Goal: Information Seeking & Learning: Learn about a topic

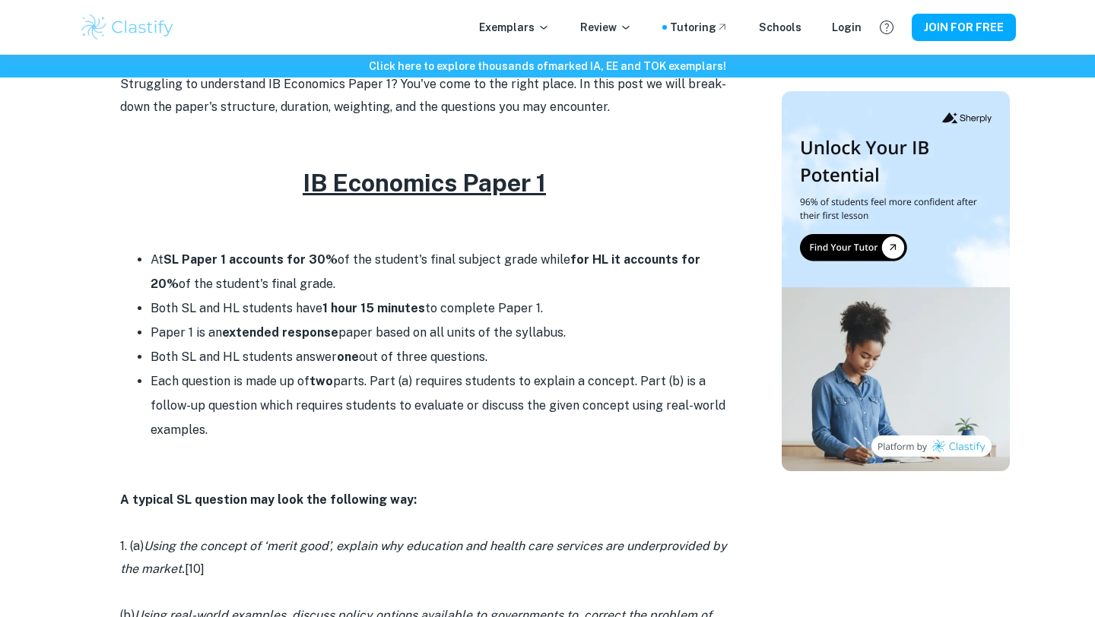
scroll to position [868, 0]
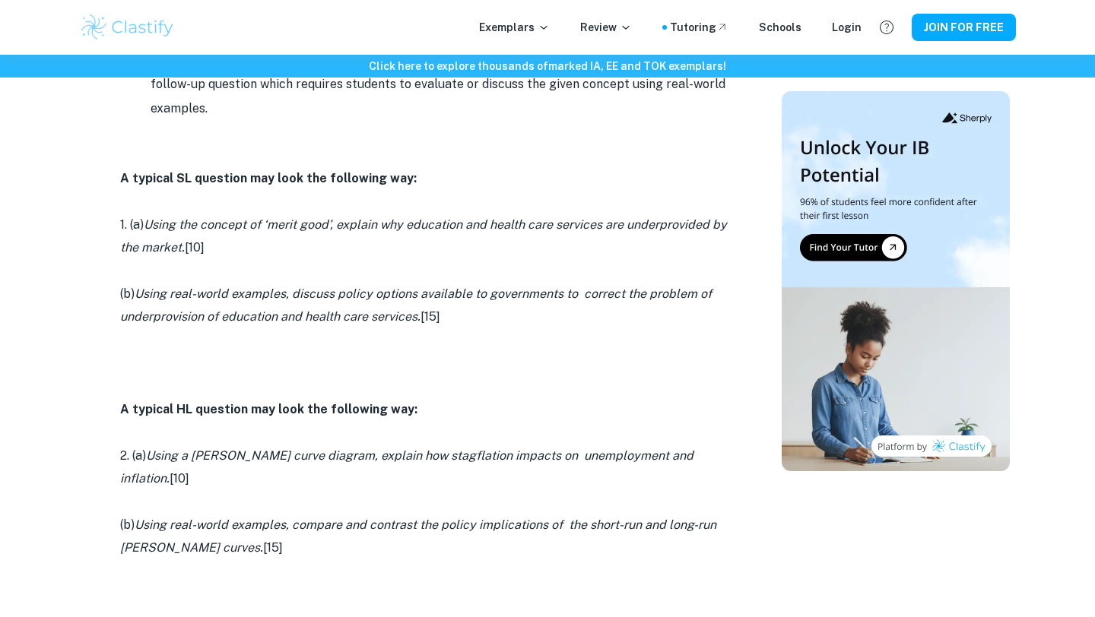
drag, startPoint x: 271, startPoint y: 213, endPoint x: 305, endPoint y: 250, distance: 50.6
click at [305, 249] on p "1. (a) Using the concept of ‘merit good’, explain why education and health care…" at bounding box center [424, 237] width 608 height 46
click at [305, 250] on p "1. (a) Using the concept of ‘merit good’, explain why education and health care…" at bounding box center [424, 237] width 608 height 46
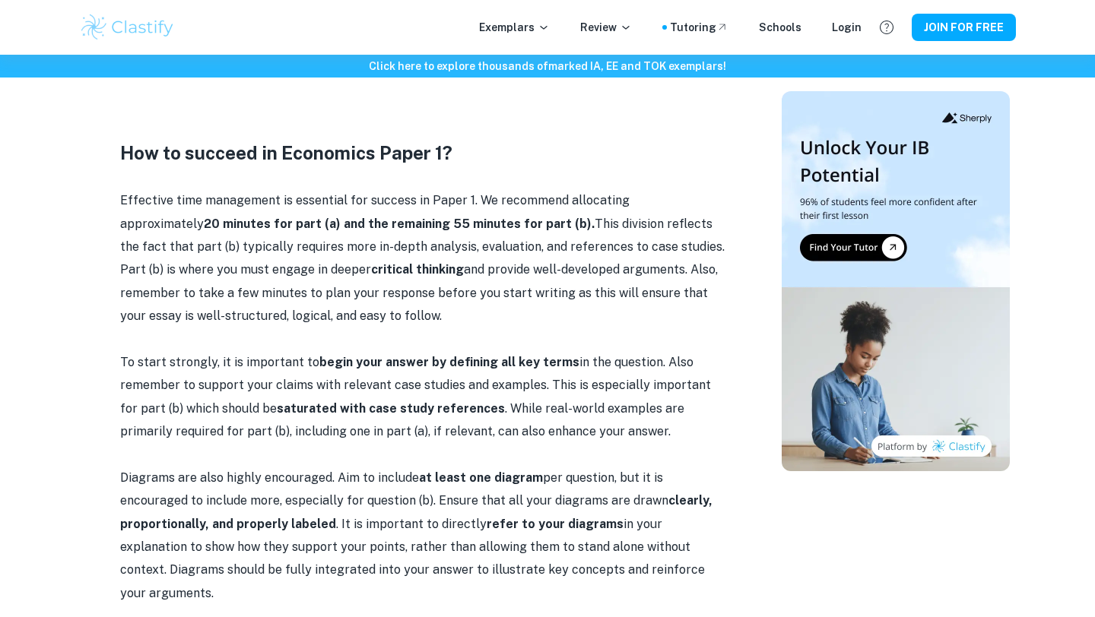
scroll to position [0, 0]
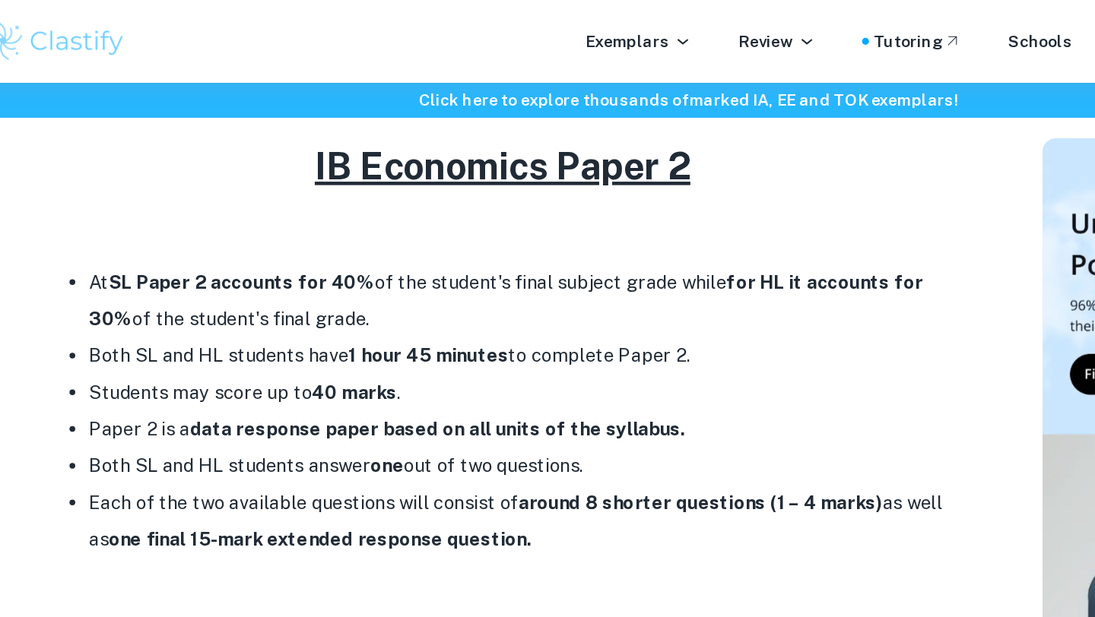
scroll to position [613, 0]
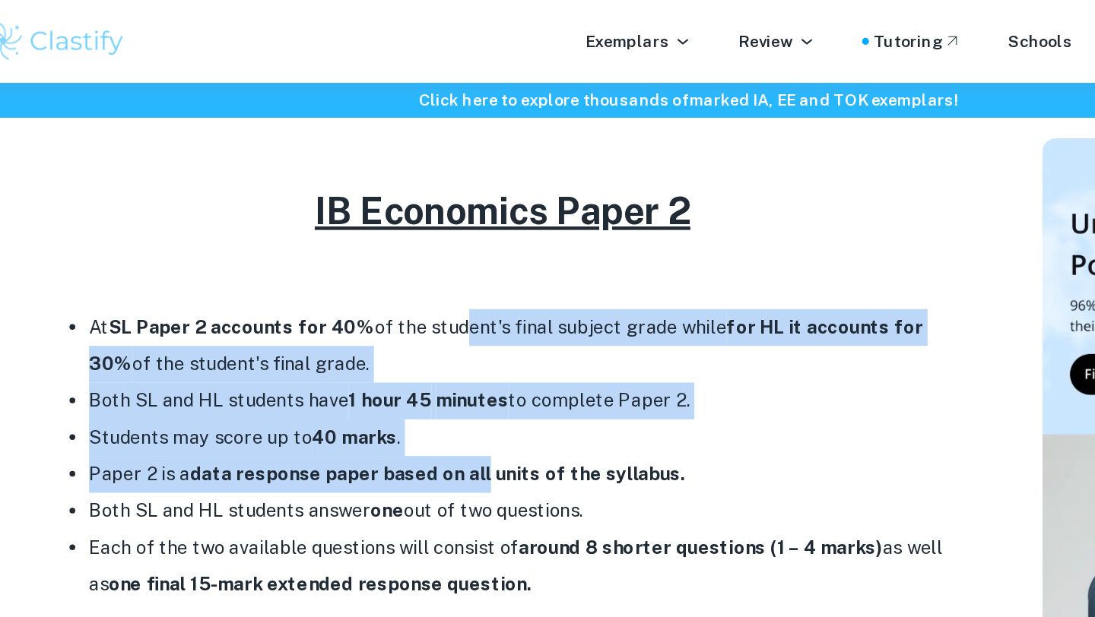
drag, startPoint x: 399, startPoint y: 213, endPoint x: 406, endPoint y: 312, distance: 99.8
click at [406, 312] on ul "At SL Paper 2 accounts for 40% of the student's final subject grade while for H…" at bounding box center [424, 302] width 608 height 195
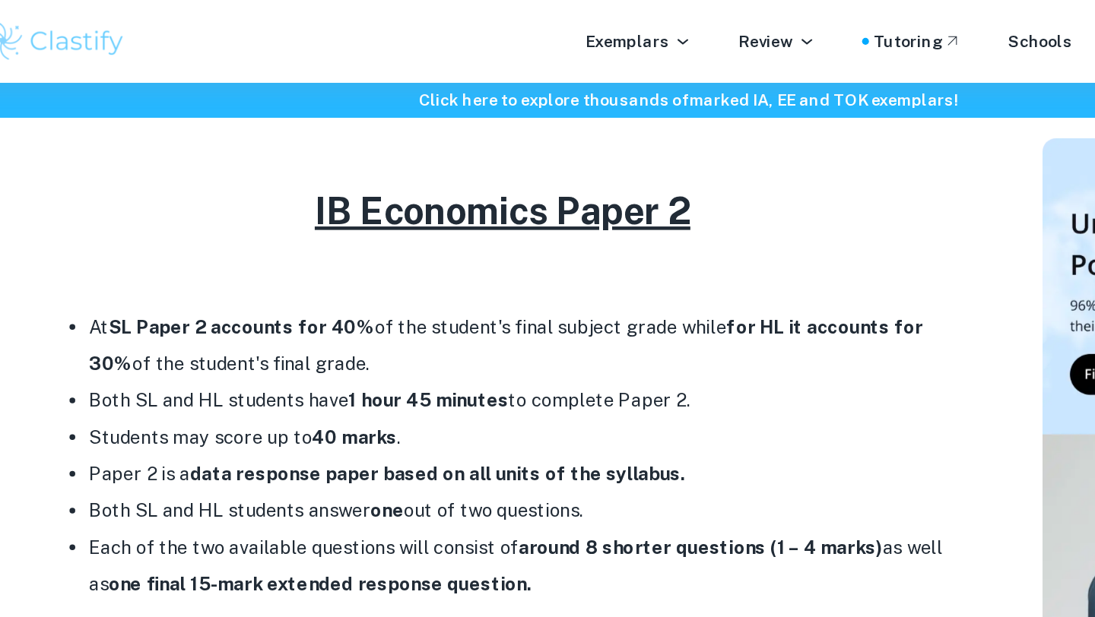
click at [412, 303] on li "Paper 2 is a data response paper based on all units of the syllabus." at bounding box center [440, 314] width 578 height 24
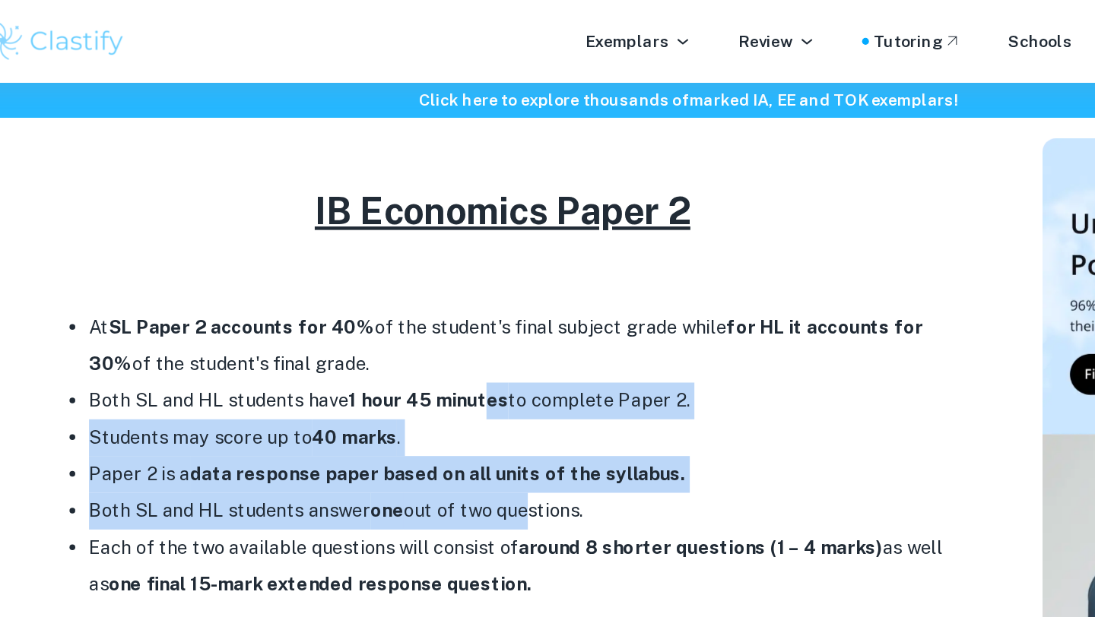
drag, startPoint x: 433, startPoint y: 336, endPoint x: 411, endPoint y: 262, distance: 77.7
click at [411, 262] on ul "At SL Paper 2 accounts for 40% of the student's final subject grade while for H…" at bounding box center [424, 302] width 608 height 195
click at [411, 262] on strong "minutes" at bounding box center [404, 265] width 48 height 14
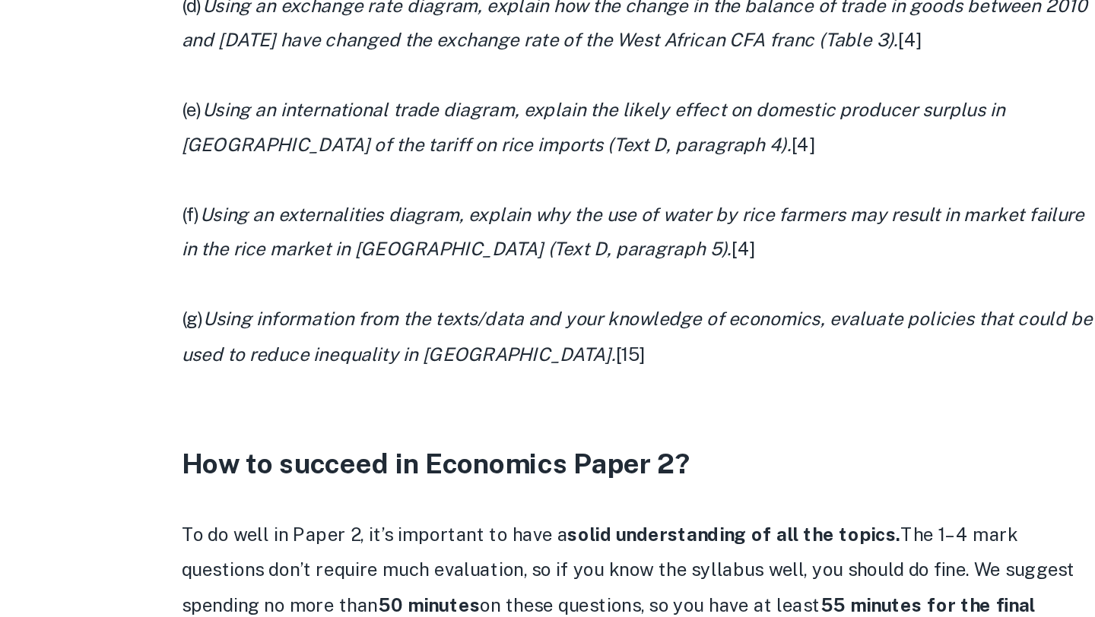
scroll to position [1226, 0]
